Goal: Information Seeking & Learning: Learn about a topic

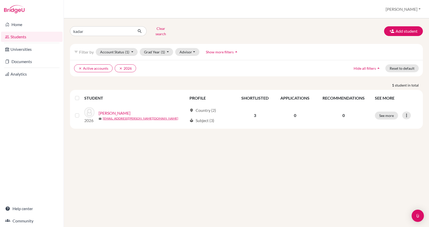
drag, startPoint x: 0, startPoint y: 0, endPoint x: 62, endPoint y: 30, distance: 69.1
click at [62, 30] on div "Home Students Universities Documents Analytics Help center Community Students o…" at bounding box center [214, 113] width 429 height 227
type input "barnabas"
click button "submit" at bounding box center [140, 31] width 14 height 10
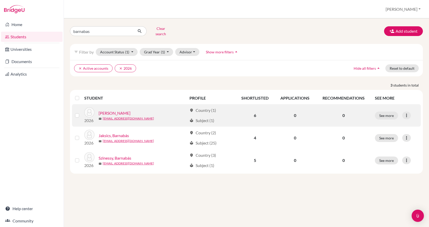
click at [120, 110] on link "[PERSON_NAME]" at bounding box center [115, 113] width 32 height 6
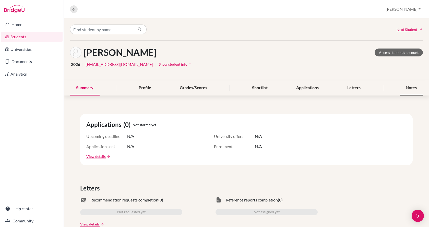
click at [409, 88] on div "Notes" at bounding box center [411, 87] width 23 height 15
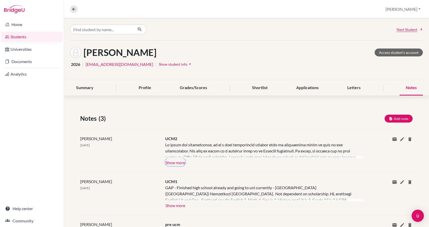
click at [181, 161] on button "Show more" at bounding box center [175, 162] width 20 height 8
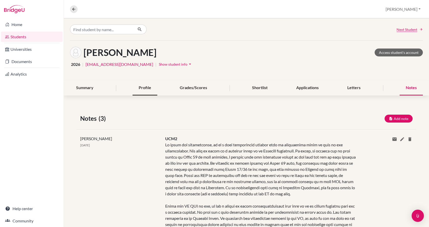
click at [149, 89] on div "Profile" at bounding box center [145, 87] width 25 height 15
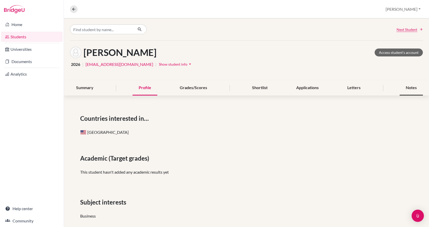
click at [409, 84] on div "Notes" at bounding box center [411, 87] width 23 height 15
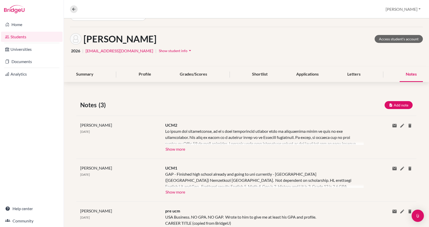
scroll to position [26, 0]
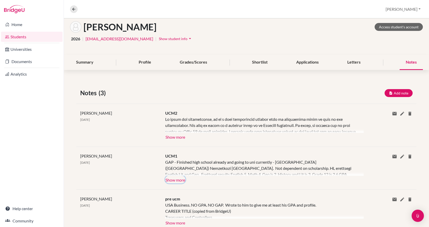
click at [173, 180] on button "Show more" at bounding box center [175, 180] width 20 height 8
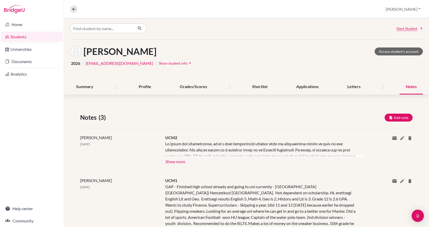
scroll to position [0, 0]
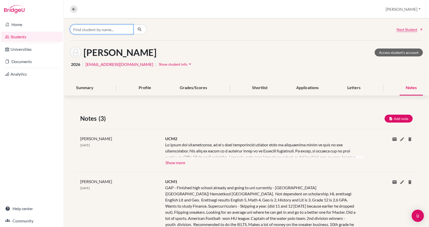
click at [118, 31] on input "Find student by name..." at bounding box center [101, 30] width 63 height 10
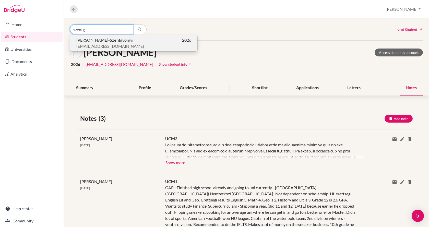
type input "szentg"
click at [99, 42] on span "[PERSON_NAME]- Szentg yörgyi" at bounding box center [104, 40] width 57 height 6
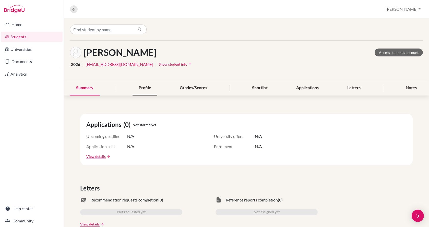
click at [148, 89] on div "Profile" at bounding box center [145, 87] width 25 height 15
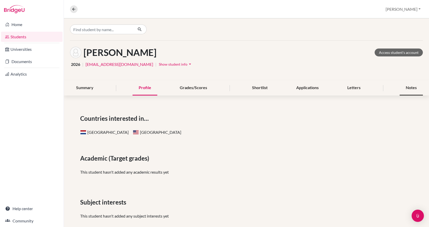
click at [409, 88] on div "Notes" at bounding box center [411, 87] width 23 height 15
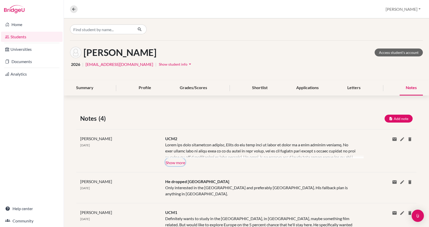
click at [177, 164] on button "Show more" at bounding box center [175, 162] width 20 height 8
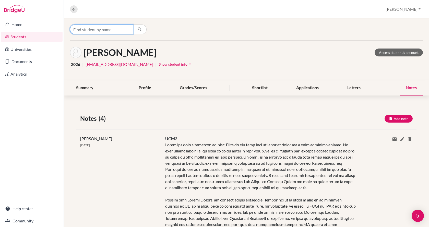
click at [124, 28] on input "Find student by name..." at bounding box center [101, 30] width 63 height 10
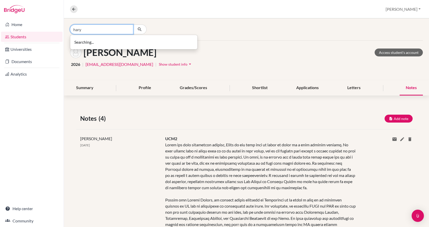
type input "hary"
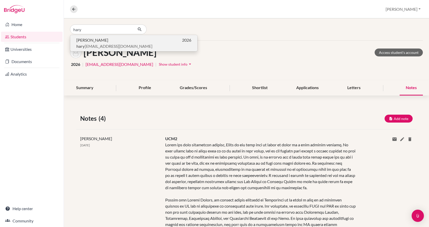
click at [134, 41] on p "[PERSON_NAME] 2026" at bounding box center [133, 40] width 115 height 6
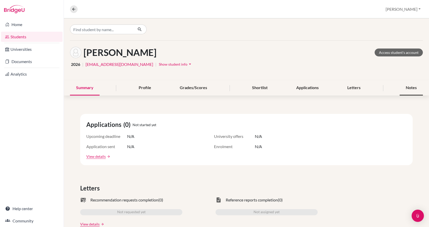
click at [412, 89] on div "Notes" at bounding box center [411, 87] width 23 height 15
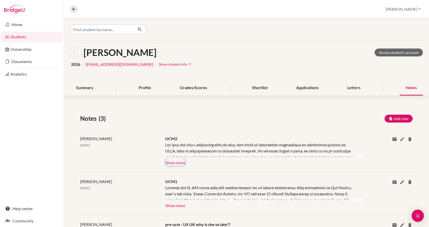
click at [182, 162] on button "Show more" at bounding box center [175, 162] width 20 height 8
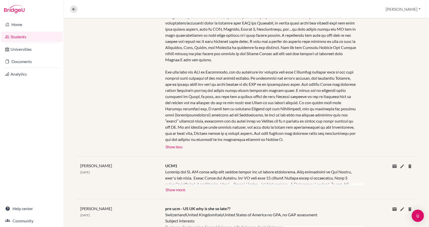
scroll to position [204, 0]
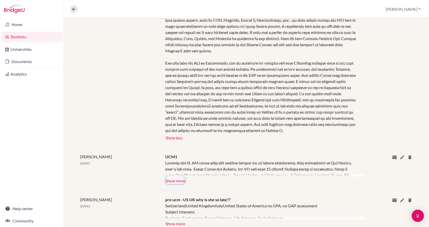
click at [182, 181] on button "Show more" at bounding box center [175, 181] width 20 height 8
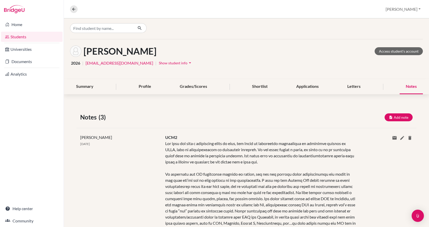
scroll to position [0, 0]
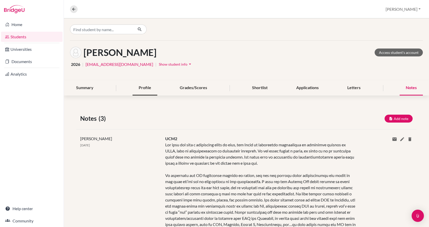
click at [142, 84] on div "Profile" at bounding box center [145, 87] width 25 height 15
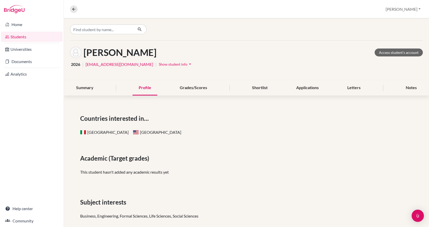
click at [159, 65] on span "Show student info" at bounding box center [173, 64] width 29 height 4
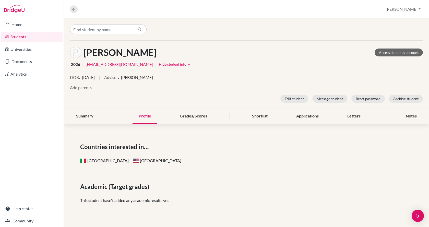
click at [159, 65] on span "Hide student info" at bounding box center [173, 64] width 28 height 4
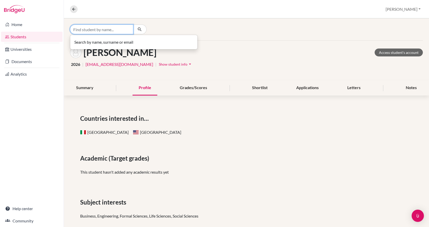
click at [120, 30] on input "Find student by name..." at bounding box center [101, 30] width 63 height 10
type input "[PERSON_NAME]"
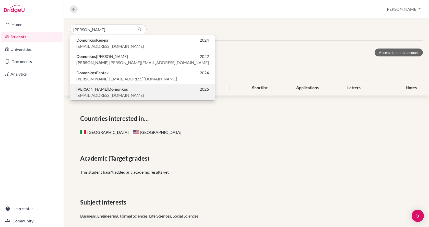
click at [128, 95] on p "[EMAIL_ADDRESS][DOMAIN_NAME]" at bounding box center [142, 95] width 133 height 6
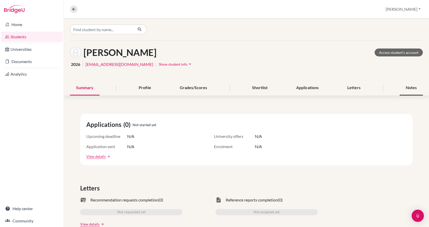
click at [404, 86] on div "Notes" at bounding box center [411, 87] width 23 height 15
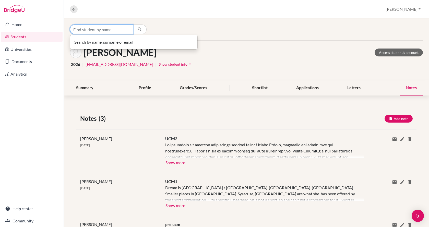
click at [96, 29] on input "Find student by name..." at bounding box center [101, 30] width 63 height 10
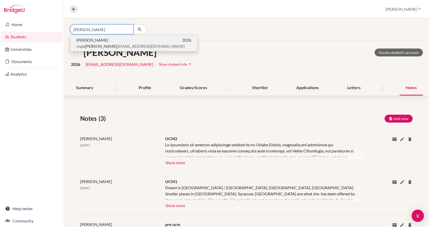
type input "[PERSON_NAME]"
click at [99, 39] on span "[PERSON_NAME]" at bounding box center [92, 40] width 32 height 6
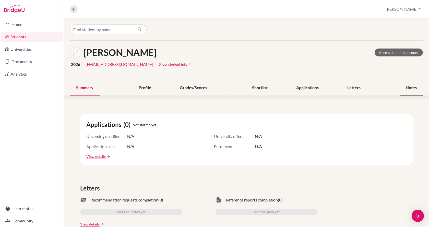
click at [407, 90] on div "Notes" at bounding box center [411, 87] width 23 height 15
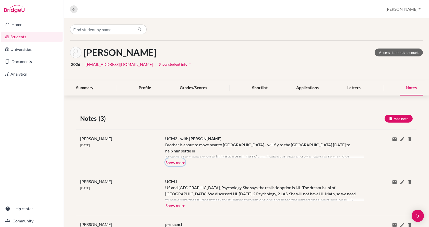
click at [174, 161] on button "Show more" at bounding box center [175, 162] width 20 height 8
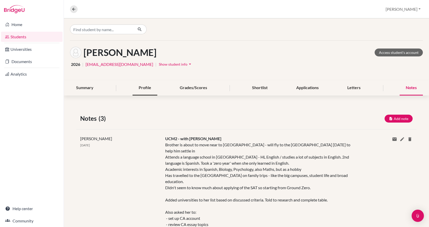
click at [141, 90] on div "Profile" at bounding box center [145, 87] width 25 height 15
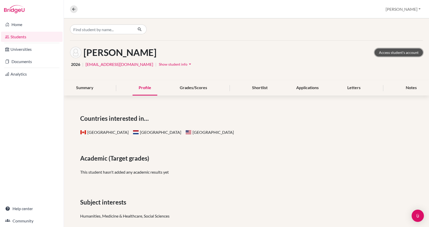
click at [388, 50] on link "Access student's account" at bounding box center [399, 53] width 48 height 8
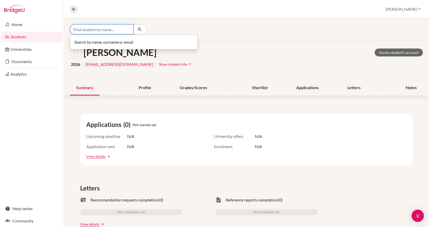
click at [120, 28] on input "Find student by name..." at bounding box center [101, 30] width 63 height 10
click at [144, 92] on div "Profile" at bounding box center [145, 87] width 25 height 15
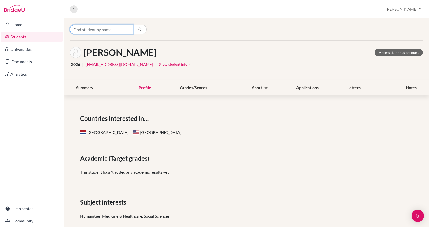
click at [120, 26] on input "Find student by name..." at bounding box center [101, 30] width 63 height 10
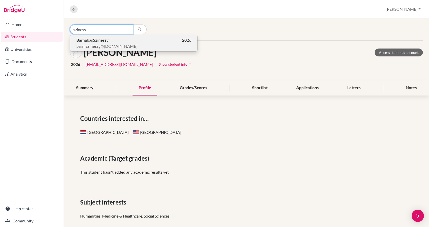
type input "sziness"
click at [111, 43] on span "barni sziness y@gmail.com" at bounding box center [106, 46] width 61 height 6
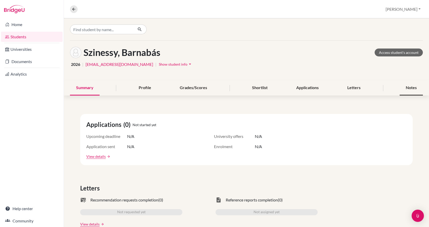
click at [408, 86] on div "Notes" at bounding box center [411, 87] width 23 height 15
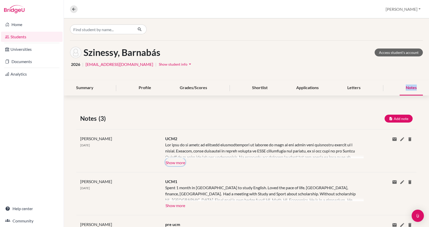
click at [183, 161] on button "Show more" at bounding box center [175, 162] width 20 height 8
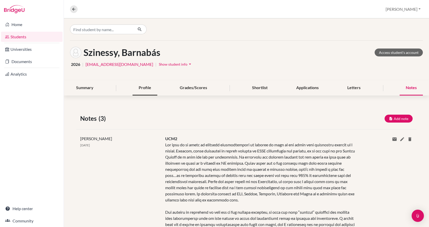
click at [143, 89] on div "Profile" at bounding box center [145, 87] width 25 height 15
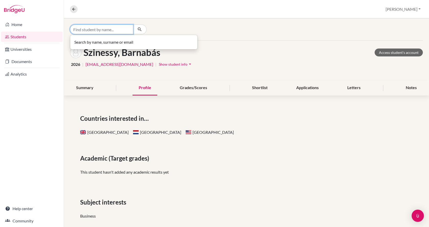
click at [83, 31] on input "Find student by name..." at bounding box center [101, 30] width 63 height 10
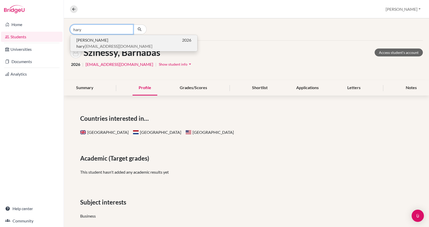
type input "hary"
click at [86, 44] on span "hary laura071@gmail.com" at bounding box center [114, 46] width 76 height 6
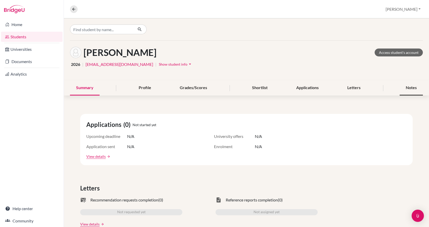
click at [408, 88] on div "Notes" at bounding box center [411, 87] width 23 height 15
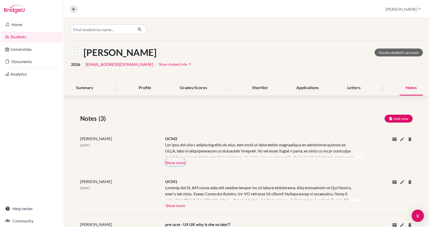
click at [170, 161] on button "Show more" at bounding box center [175, 162] width 20 height 8
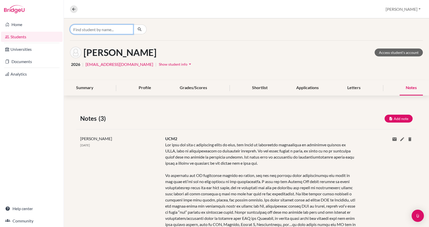
click at [121, 30] on input "Find student by name..." at bounding box center [101, 30] width 63 height 10
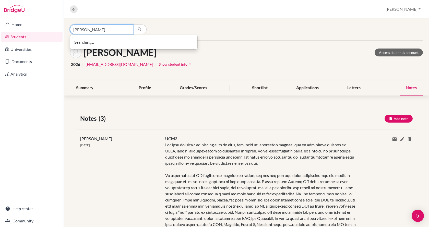
type input "[PERSON_NAME]"
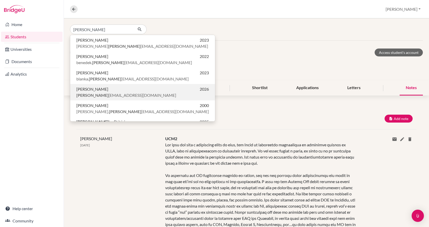
click at [122, 93] on span "szabo blankanapsugar@gmail.com" at bounding box center [126, 95] width 100 height 6
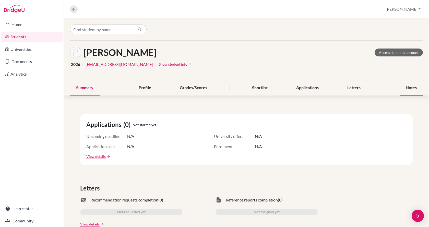
click at [413, 86] on div "Notes" at bounding box center [411, 87] width 23 height 15
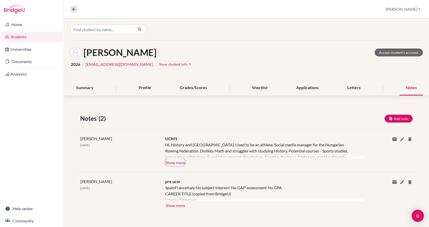
click at [179, 162] on button "Show more" at bounding box center [175, 162] width 20 height 8
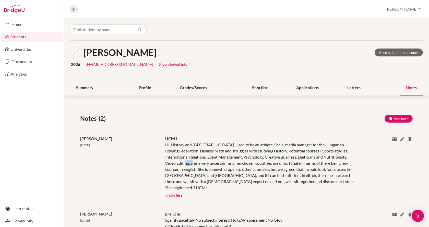
click at [179, 162] on div "HL History and France. Used to be an athlete. Social media manager for the Hung…" at bounding box center [260, 166] width 191 height 49
click at [236, 150] on div "HL History and France. Used to be an athlete. Social media manager for the Hung…" at bounding box center [260, 166] width 191 height 49
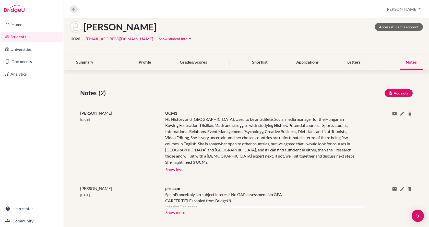
scroll to position [27, 0]
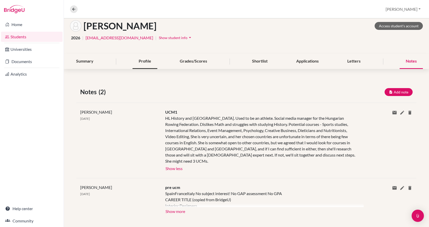
click at [149, 60] on div "Profile" at bounding box center [145, 61] width 25 height 15
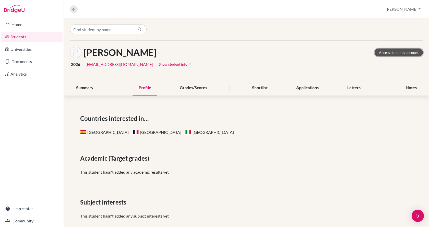
click at [395, 52] on link "Access student's account" at bounding box center [399, 53] width 48 height 8
